Goal: Task Accomplishment & Management: Complete application form

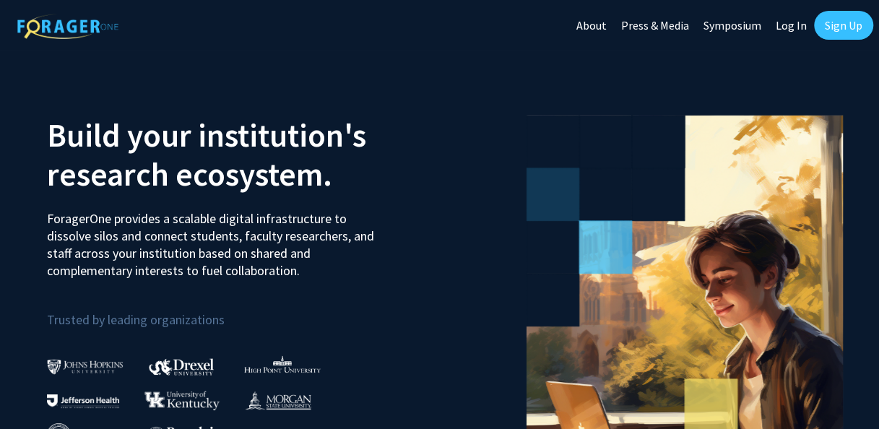
click at [833, 23] on link "Sign Up" at bounding box center [843, 25] width 59 height 29
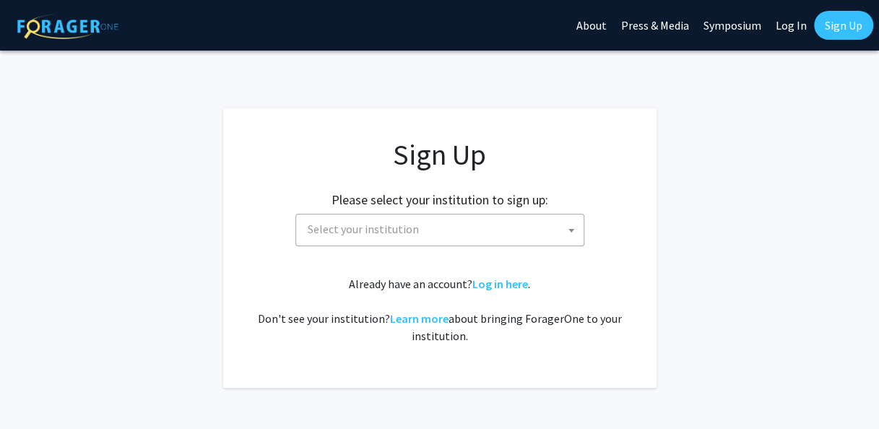
click at [384, 233] on span "Select your institution" at bounding box center [363, 229] width 111 height 14
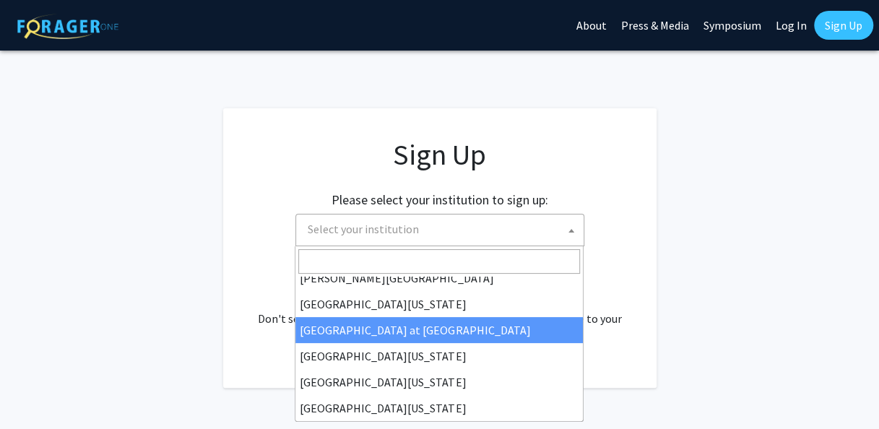
scroll to position [506, 0]
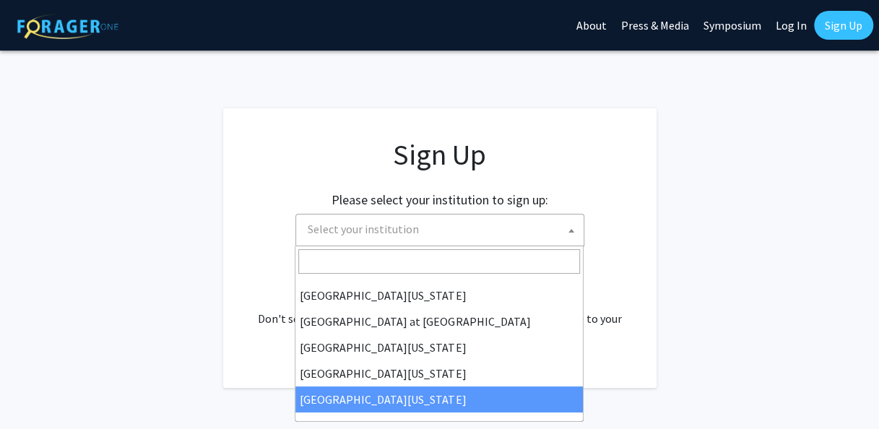
select select "33"
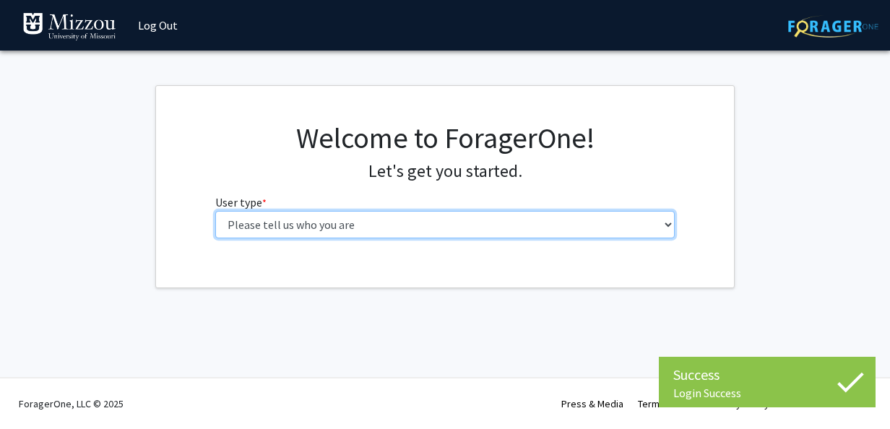
click at [377, 225] on select "Please tell us who you are Undergraduate Student Master's Student Doctoral Cand…" at bounding box center [445, 224] width 460 height 27
select select "1: undergrad"
click at [215, 211] on select "Please tell us who you are Undergraduate Student Master's Student Doctoral Cand…" at bounding box center [445, 224] width 460 height 27
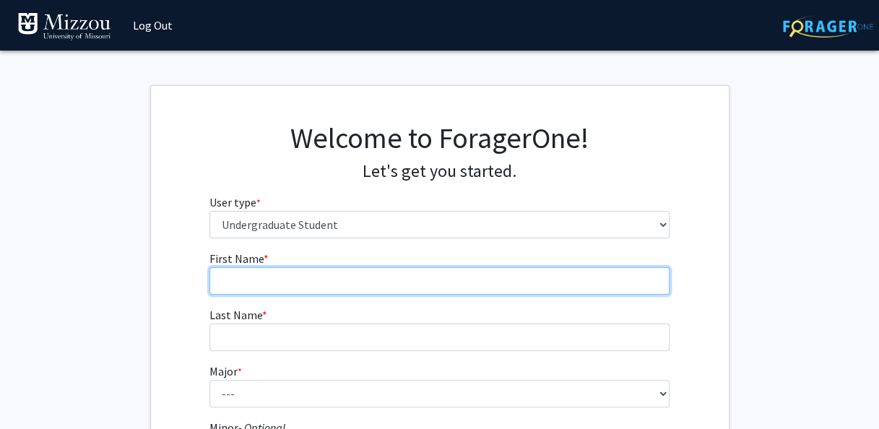
click at [361, 276] on input "First Name * required" at bounding box center [439, 280] width 460 height 27
type input "Ava"
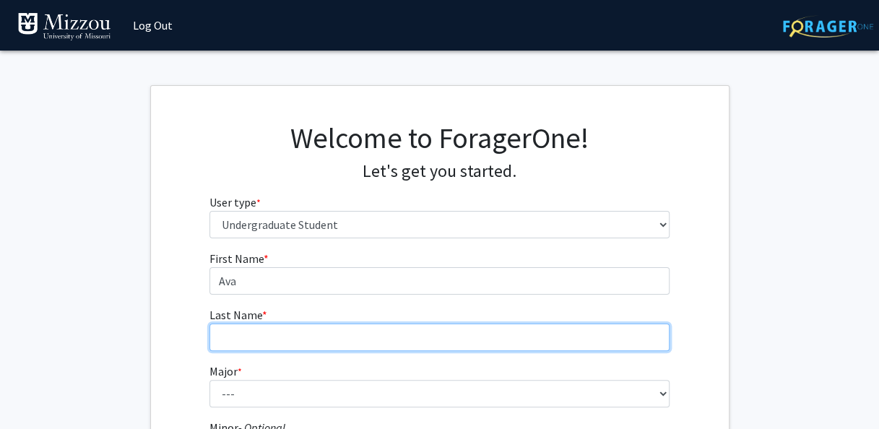
type input "[PERSON_NAME]"
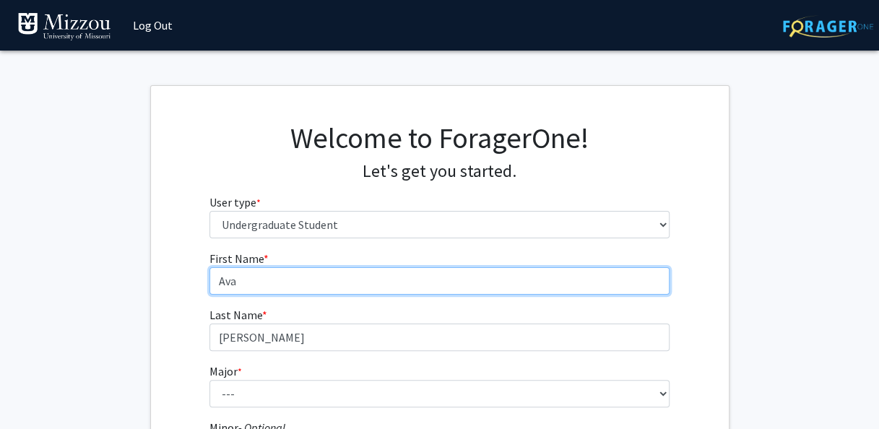
scroll to position [82, 0]
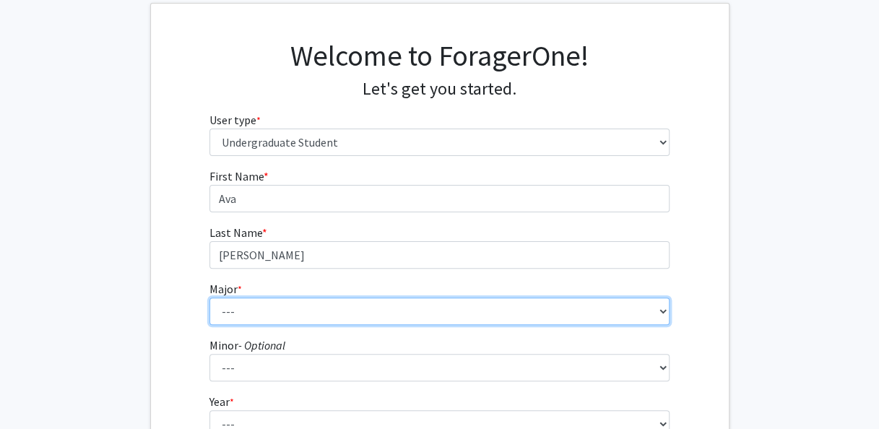
click at [309, 319] on select "--- Agribusiness Management Agricultural Education Agricultural Education: Comm…" at bounding box center [439, 311] width 460 height 27
select select "14: 2503"
click at [209, 298] on select "--- Agribusiness Management Agricultural Education Agricultural Education: Comm…" at bounding box center [439, 311] width 460 height 27
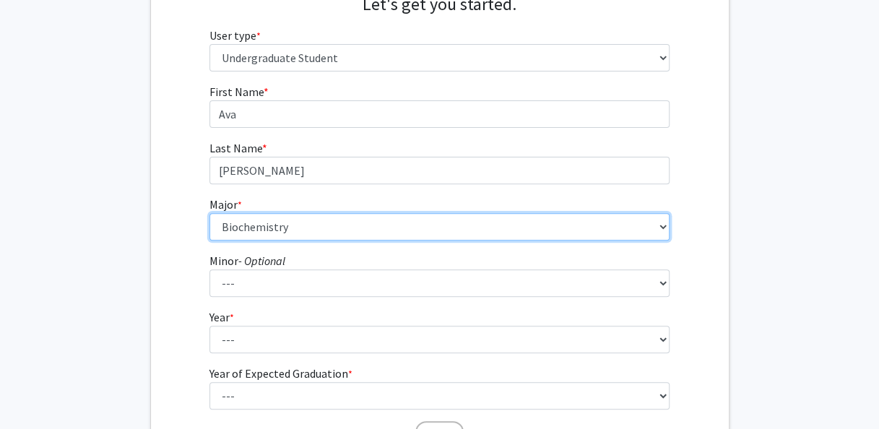
scroll to position [228, 0]
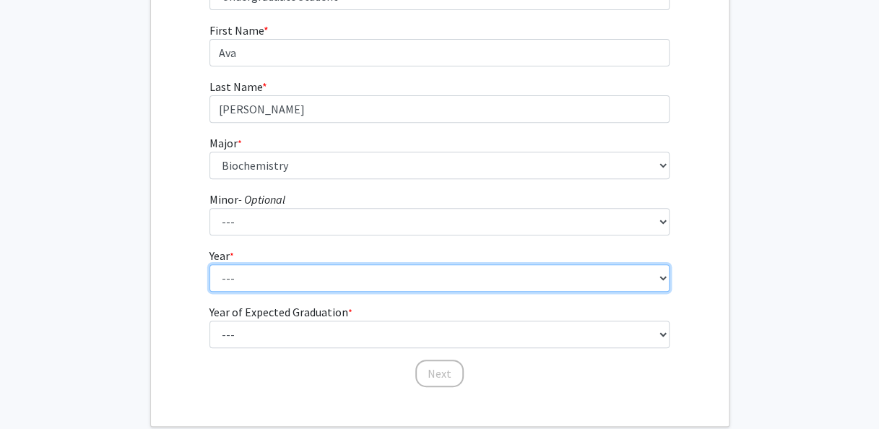
click at [285, 289] on select "--- First-year Sophomore Junior Senior Postbaccalaureate Certificate" at bounding box center [439, 277] width 460 height 27
select select "1: first-year"
click at [209, 264] on select "--- First-year Sophomore Junior Senior Postbaccalaureate Certificate" at bounding box center [439, 277] width 460 height 27
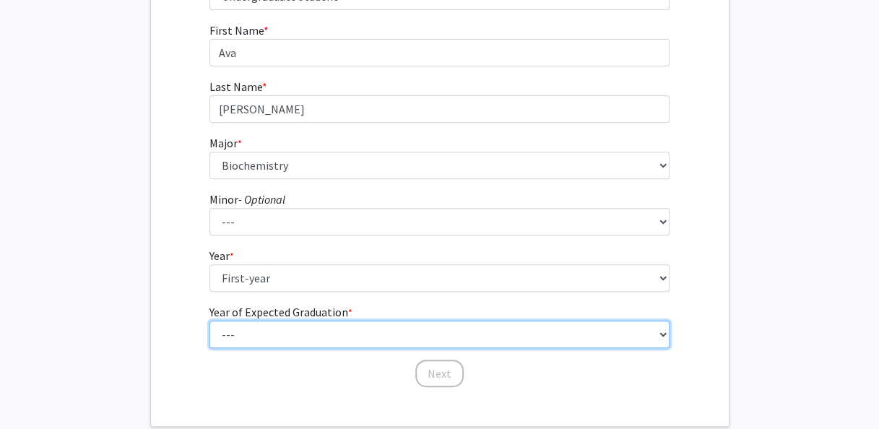
click at [279, 331] on select "--- 2025 2026 2027 2028 2029 2030 2031 2032 2033 2034" at bounding box center [439, 334] width 460 height 27
select select "5: 2029"
click at [209, 321] on select "--- 2025 2026 2027 2028 2029 2030 2031 2032 2033 2034" at bounding box center [439, 334] width 460 height 27
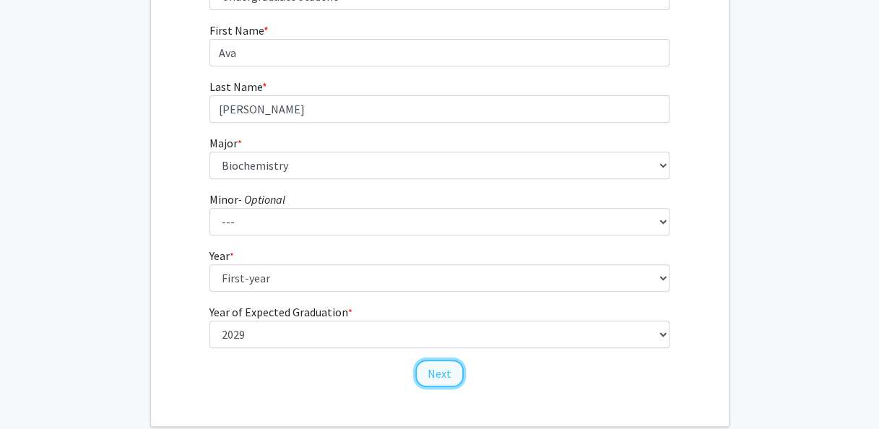
click at [435, 371] on button "Next" at bounding box center [439, 373] width 48 height 27
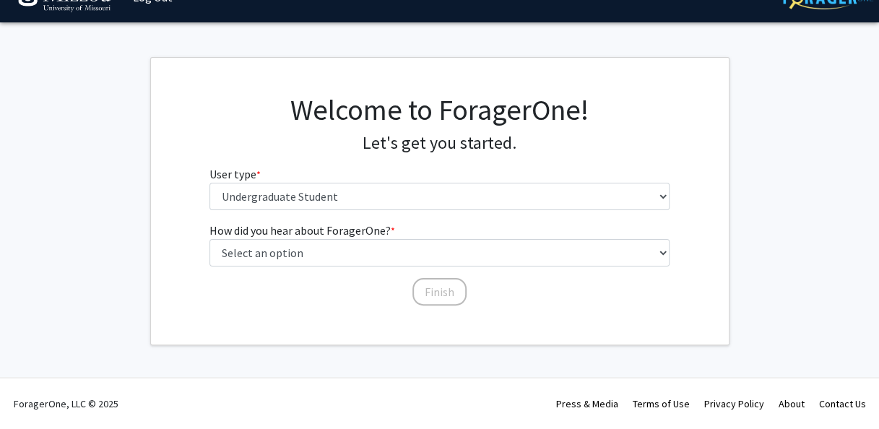
scroll to position [27, 0]
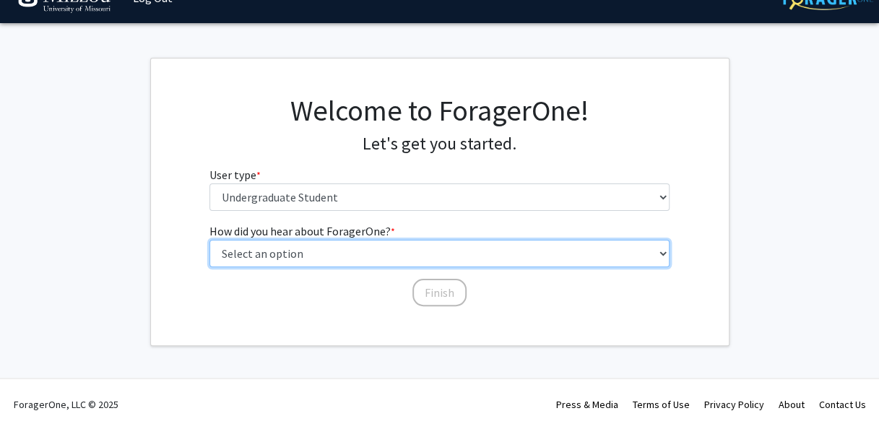
click at [376, 250] on select "Select an option Peer/student recommendation Faculty/staff recommendation Unive…" at bounding box center [439, 253] width 460 height 27
select select "2: faculty_recommendation"
click at [209, 240] on select "Select an option Peer/student recommendation Faculty/staff recommendation Unive…" at bounding box center [439, 253] width 460 height 27
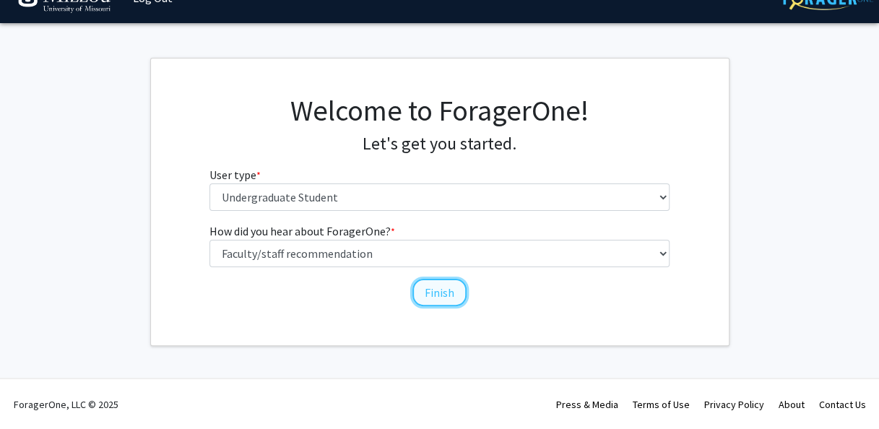
click at [433, 289] on button "Finish" at bounding box center [439, 292] width 54 height 27
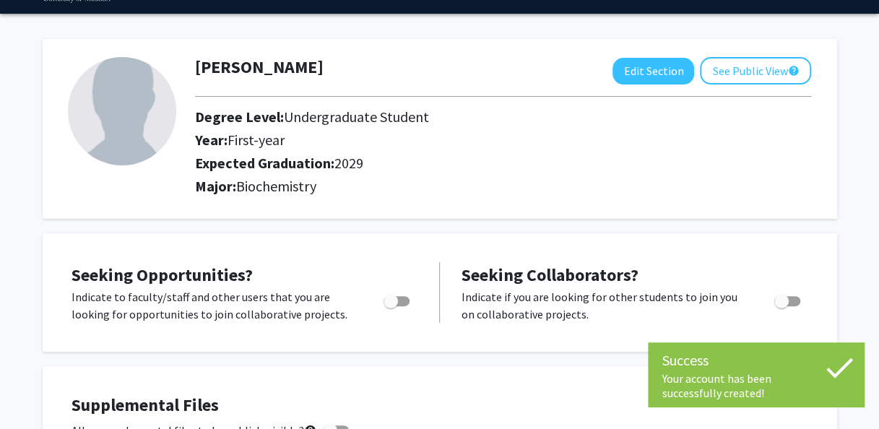
scroll to position [56, 0]
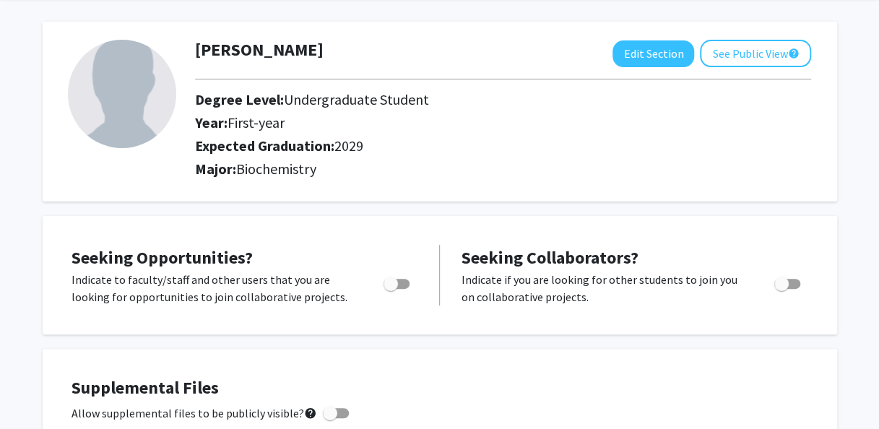
click at [387, 289] on span "Toggle" at bounding box center [391, 284] width 14 height 14
click at [390, 289] on input "Are you actively seeking opportunities?" at bounding box center [390, 289] width 1 height 1
checkbox input "true"
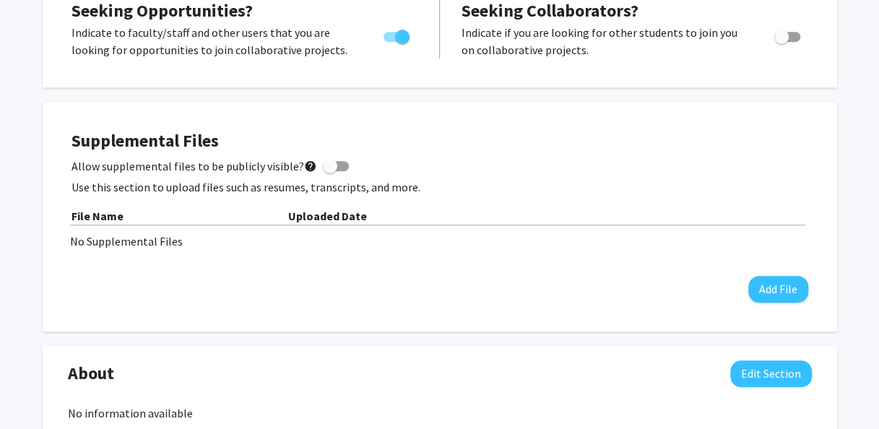
scroll to position [0, 0]
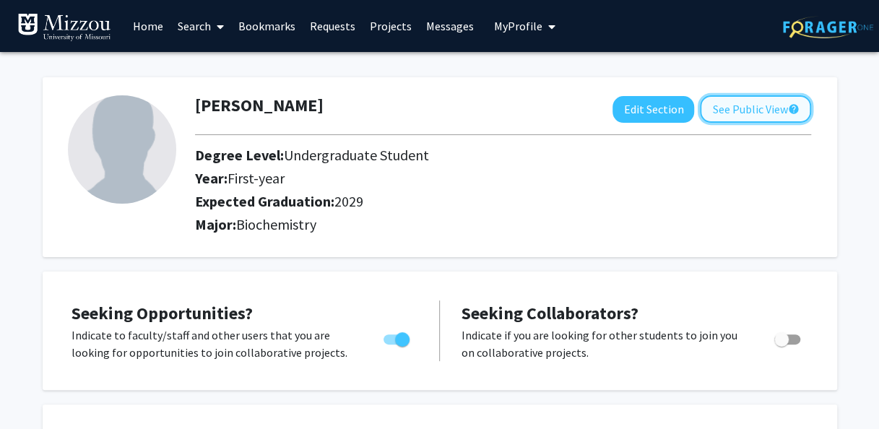
click at [732, 115] on button "See Public View help" at bounding box center [755, 108] width 111 height 27
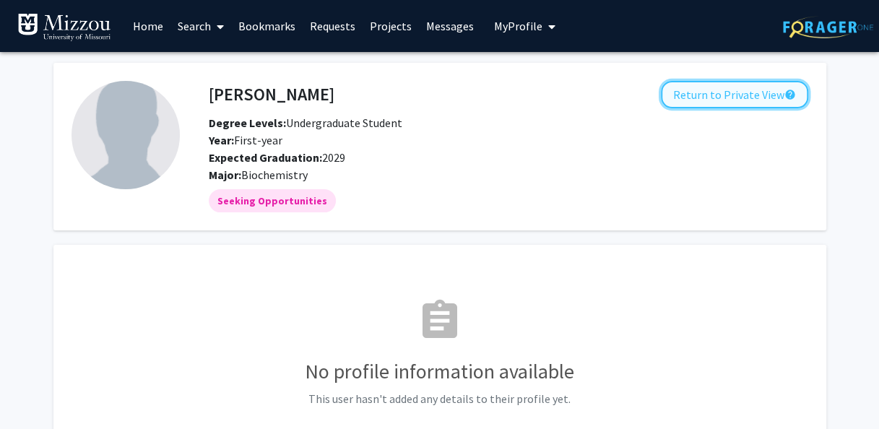
click at [716, 97] on button "Return to Private View help" at bounding box center [734, 94] width 147 height 27
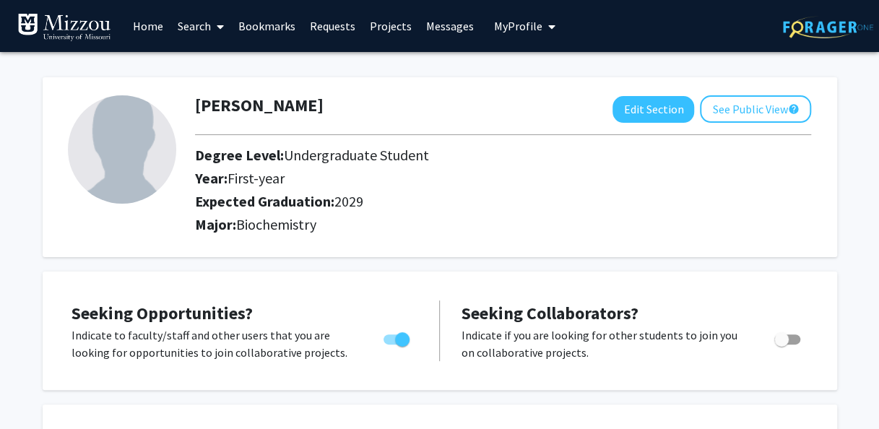
click at [153, 21] on link "Home" at bounding box center [148, 26] width 45 height 51
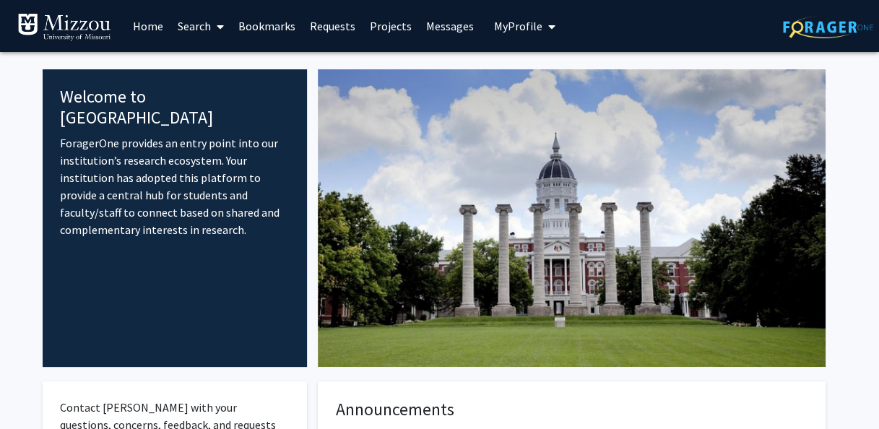
click at [384, 14] on link "Projects" at bounding box center [391, 26] width 56 height 51
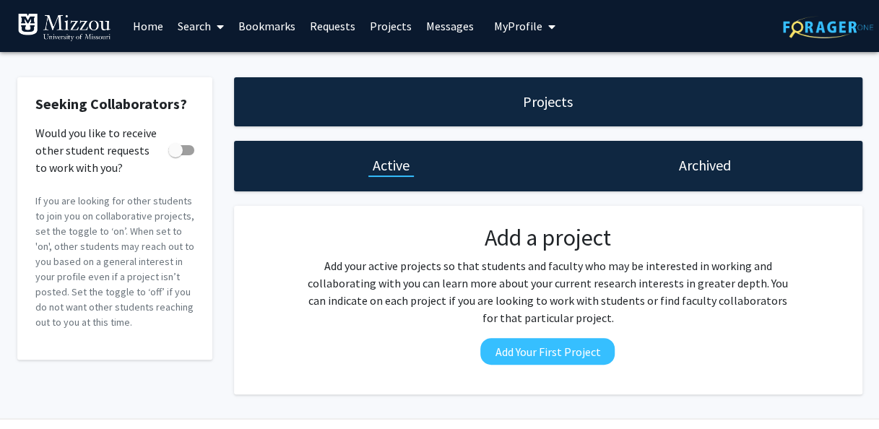
click at [214, 14] on span at bounding box center [217, 26] width 13 height 51
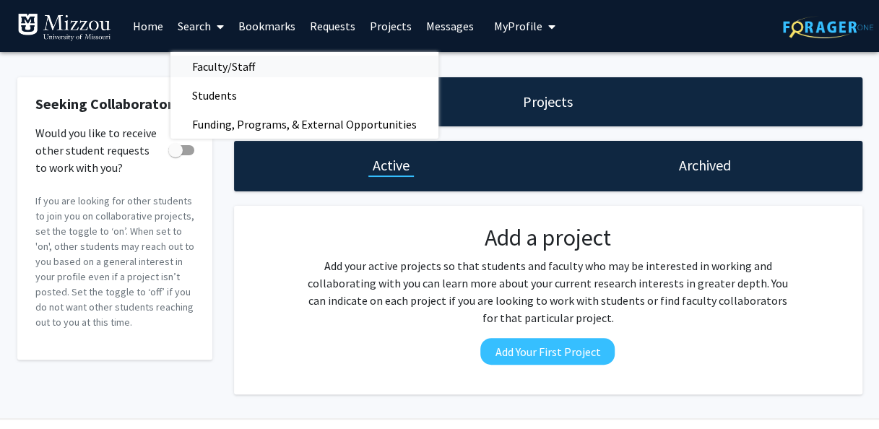
click at [222, 66] on span "Faculty/Staff" at bounding box center [223, 66] width 106 height 29
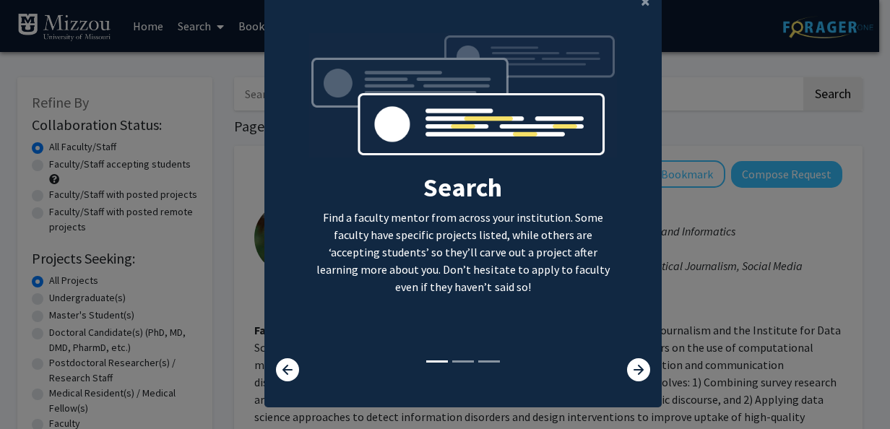
scroll to position [40, 0]
click at [627, 364] on icon at bounding box center [638, 369] width 23 height 23
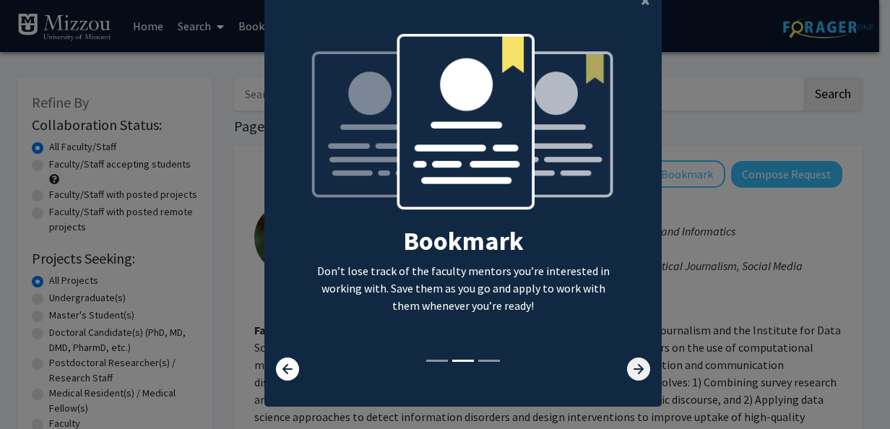
click at [627, 364] on icon at bounding box center [638, 369] width 23 height 23
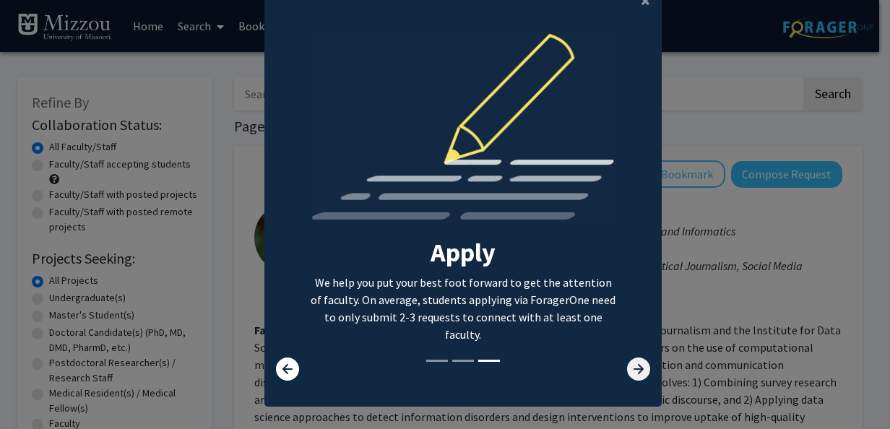
click at [627, 364] on icon at bounding box center [638, 369] width 23 height 23
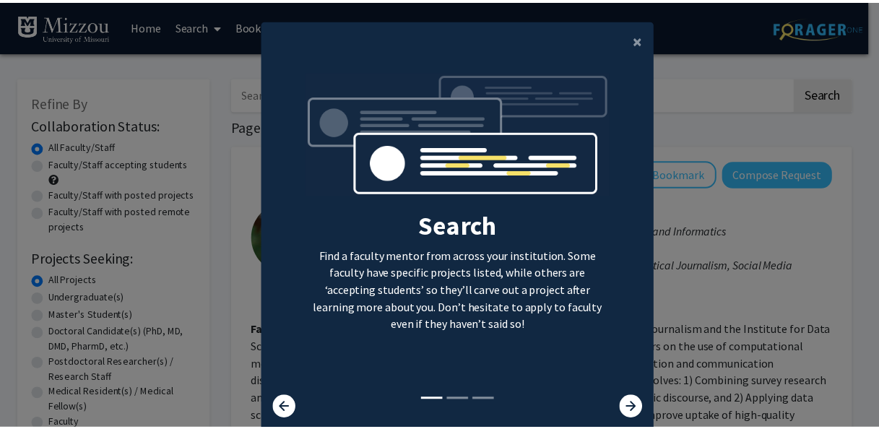
scroll to position [0, 0]
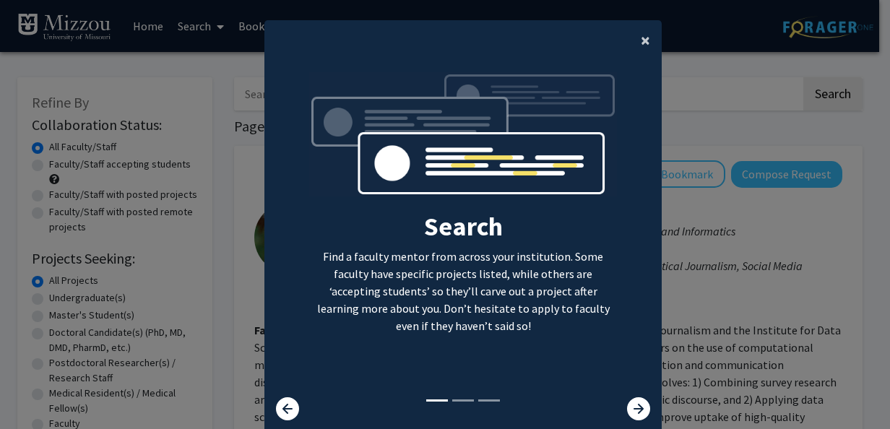
click at [648, 40] on button "×" at bounding box center [645, 40] width 33 height 40
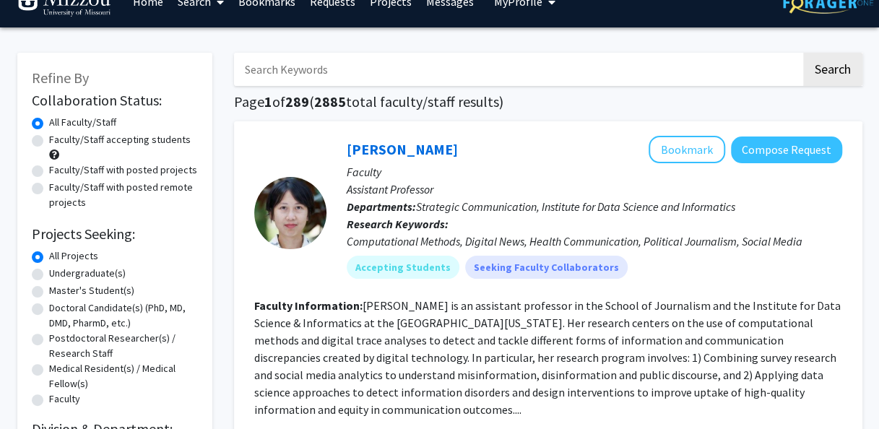
scroll to position [25, 0]
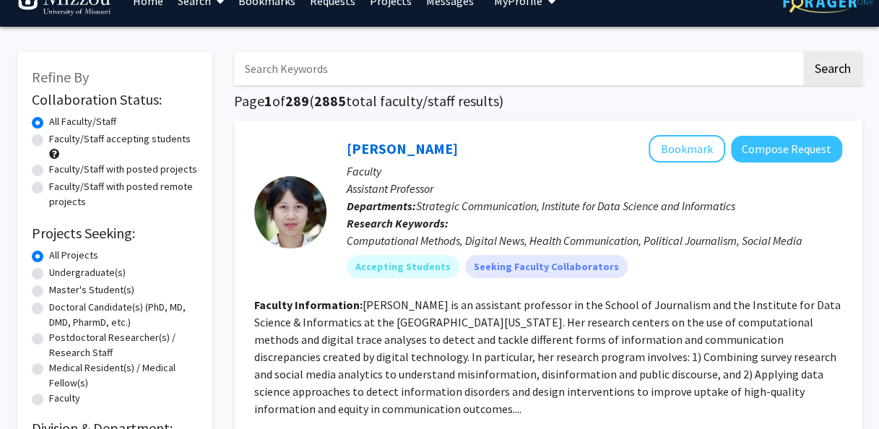
click at [436, 83] on input "Search Keywords" at bounding box center [517, 68] width 567 height 33
click at [273, 263] on div at bounding box center [290, 212] width 72 height 154
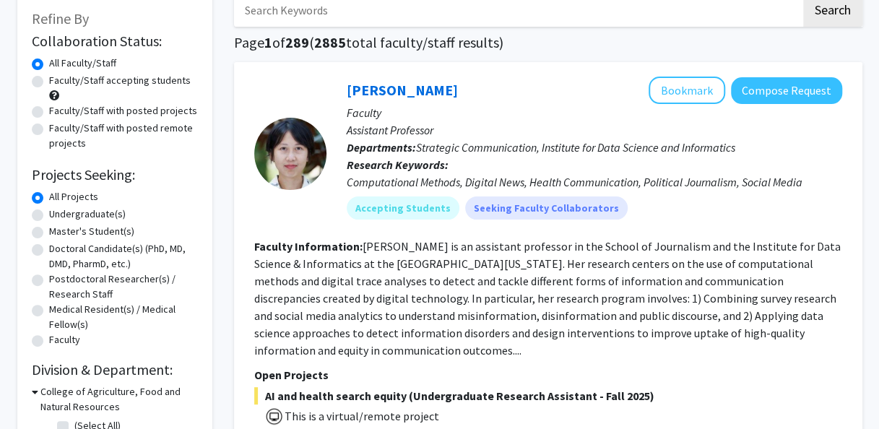
scroll to position [85, 0]
click at [49, 209] on label "Undergraduate(s)" at bounding box center [87, 213] width 77 height 15
click at [49, 209] on input "Undergraduate(s)" at bounding box center [53, 210] width 9 height 9
radio input "true"
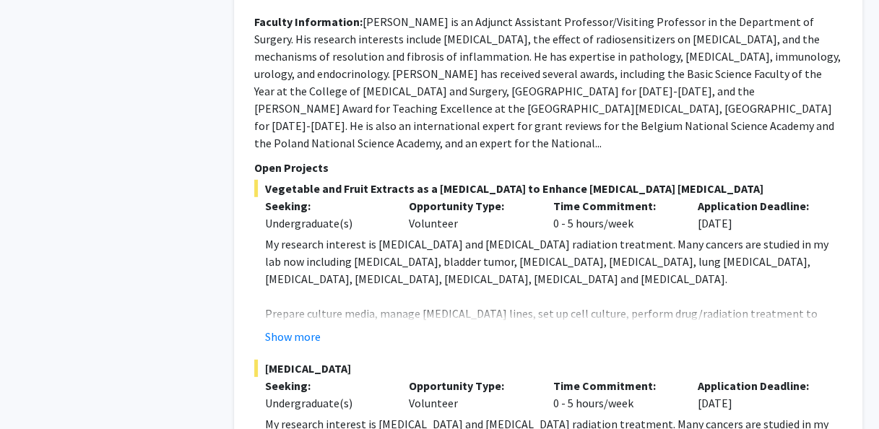
scroll to position [1911, 0]
click at [295, 327] on button "Show more" at bounding box center [293, 335] width 56 height 17
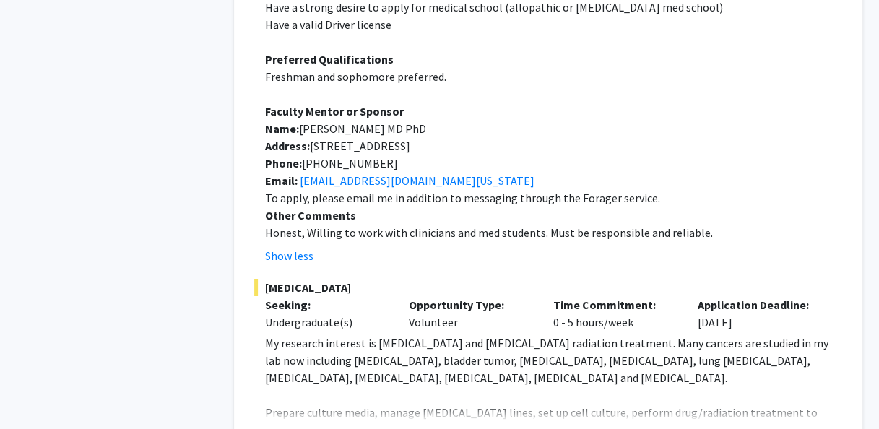
scroll to position [2356, 0]
click at [303, 426] on button "Show more" at bounding box center [293, 434] width 56 height 17
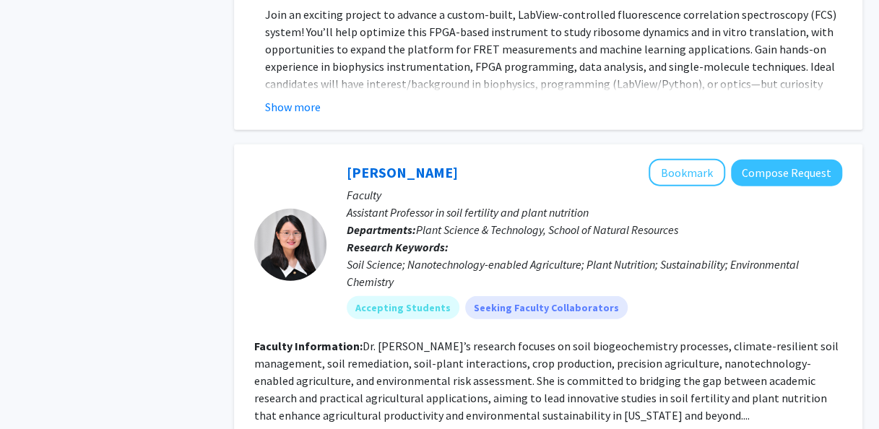
scroll to position [4208, 0]
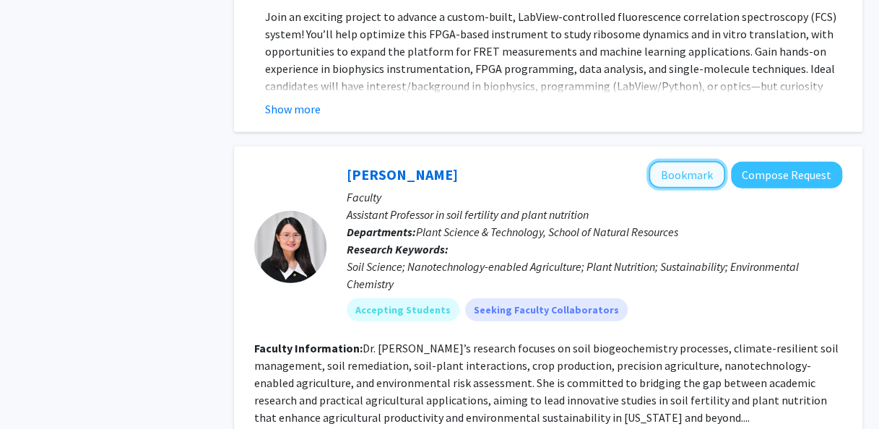
click at [704, 161] on button "Bookmark" at bounding box center [687, 174] width 77 height 27
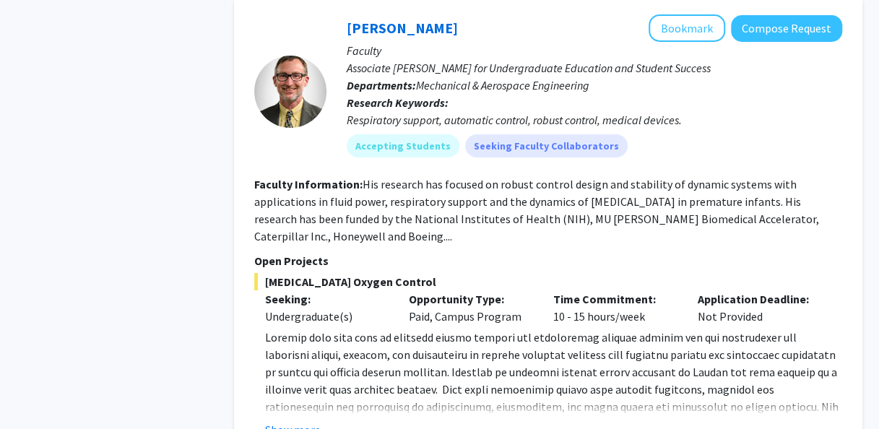
scroll to position [5044, 0]
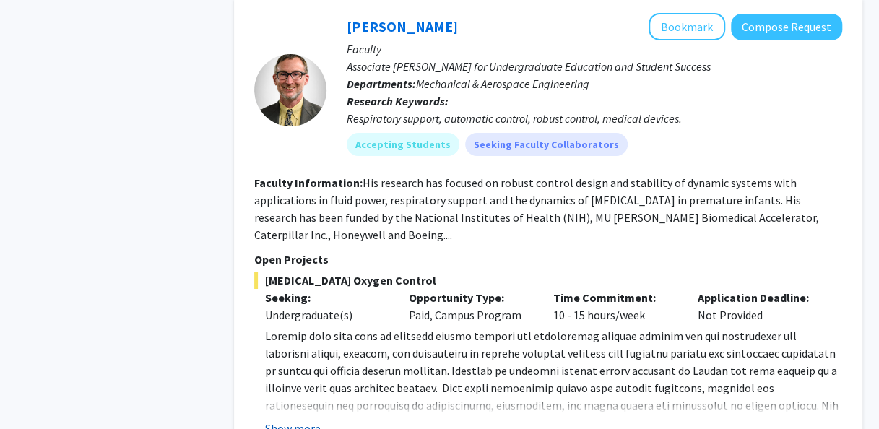
click at [297, 420] on button "Show more" at bounding box center [293, 428] width 56 height 17
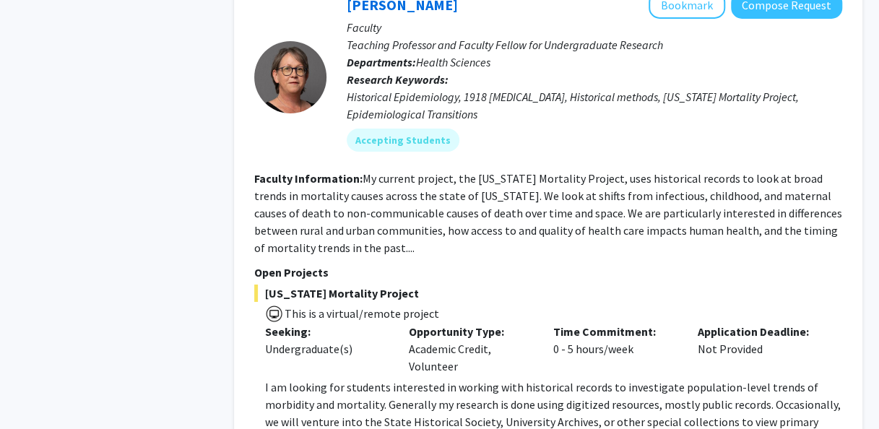
scroll to position [7666, 0]
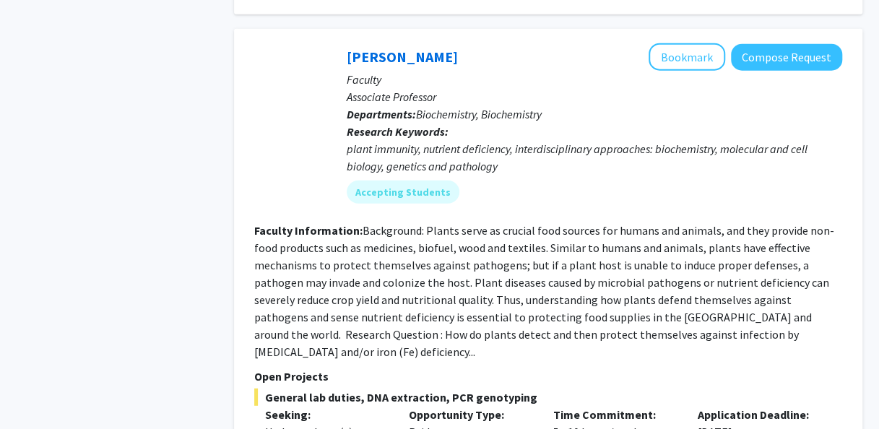
scroll to position [4294, 0]
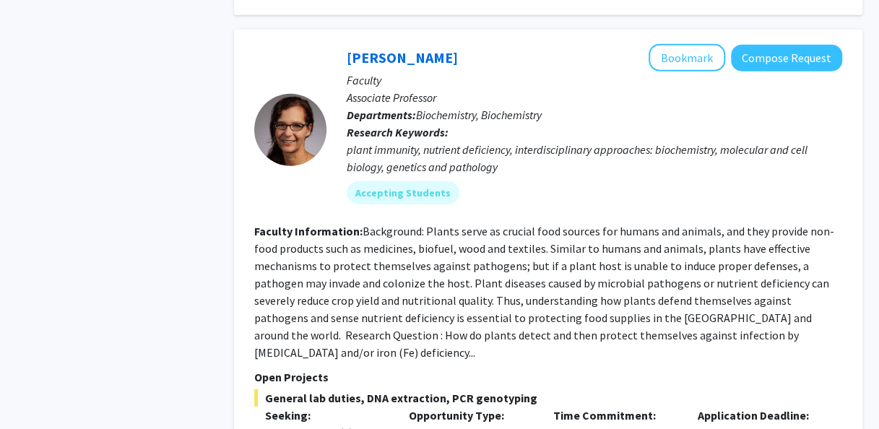
click at [376, 246] on fg-read-more "Background: Plants serve as crucial food sources for humans and animals, and th…" at bounding box center [544, 292] width 580 height 136
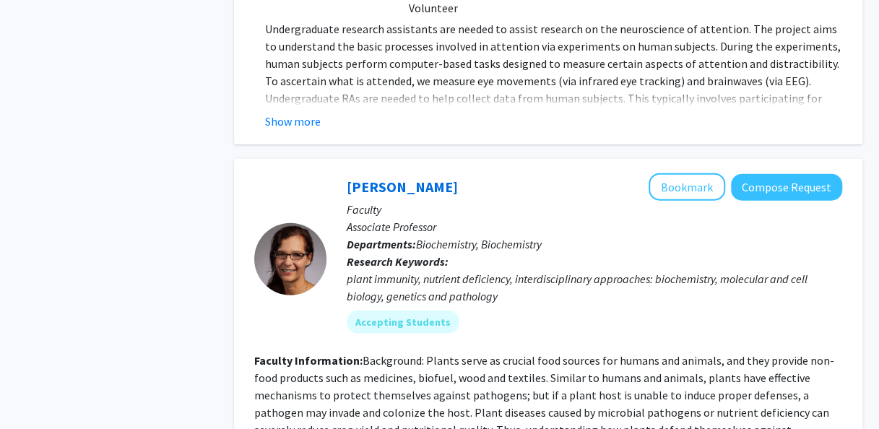
scroll to position [4164, 0]
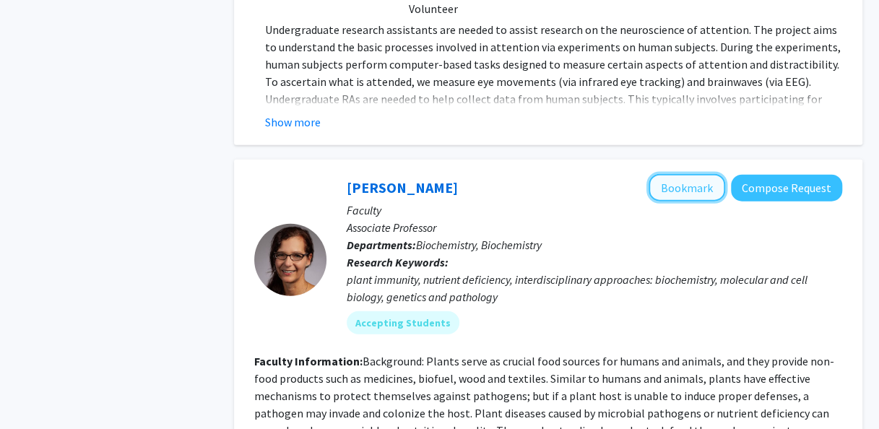
click at [677, 174] on button "Bookmark" at bounding box center [687, 187] width 77 height 27
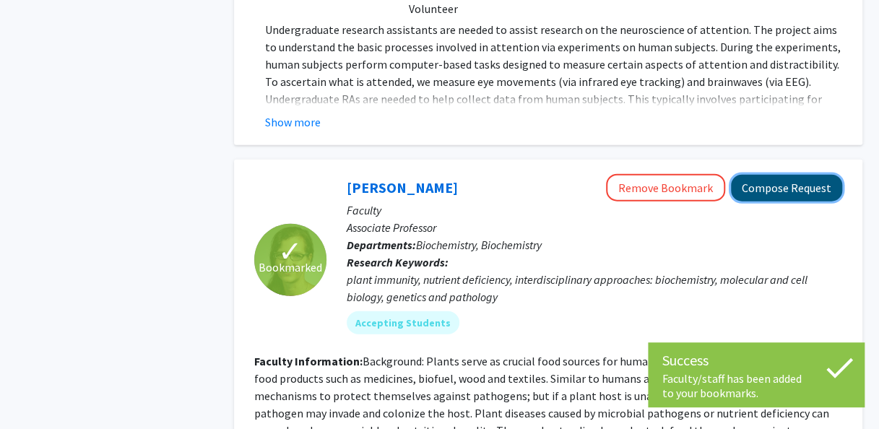
click at [777, 175] on button "Compose Request" at bounding box center [786, 188] width 111 height 27
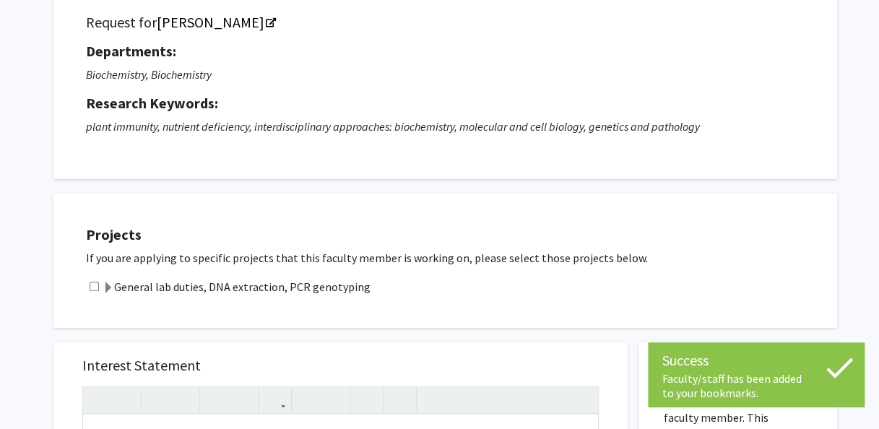
scroll to position [118, 0]
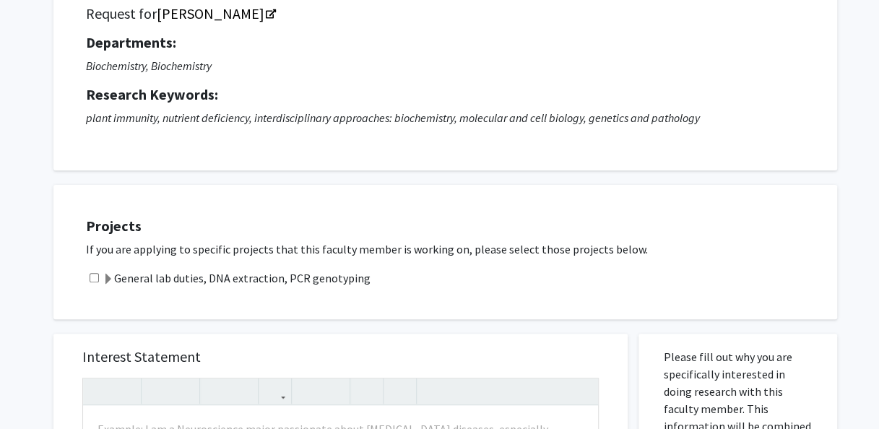
click at [94, 280] on input "checkbox" at bounding box center [94, 277] width 9 height 9
checkbox input "true"
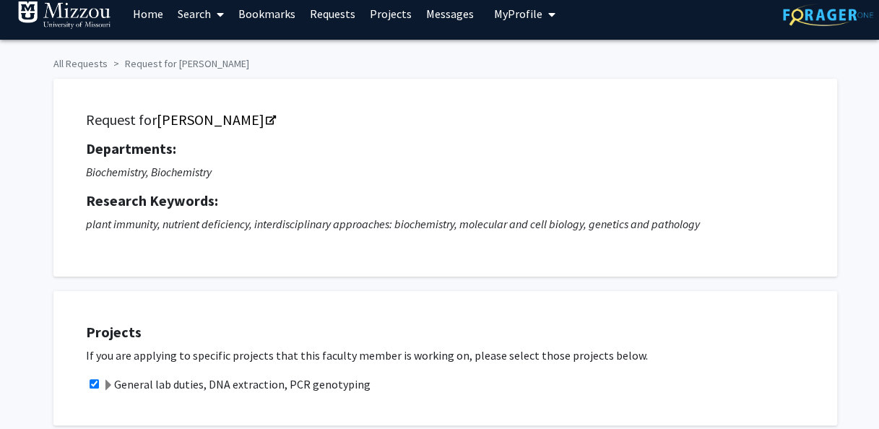
scroll to position [0, 0]
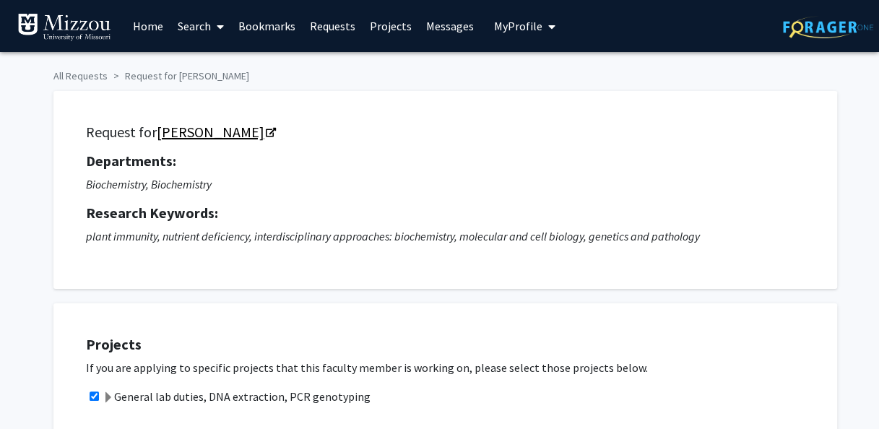
click at [209, 133] on link "[PERSON_NAME]" at bounding box center [216, 132] width 118 height 18
